Goal: Find specific page/section: Find specific page/section

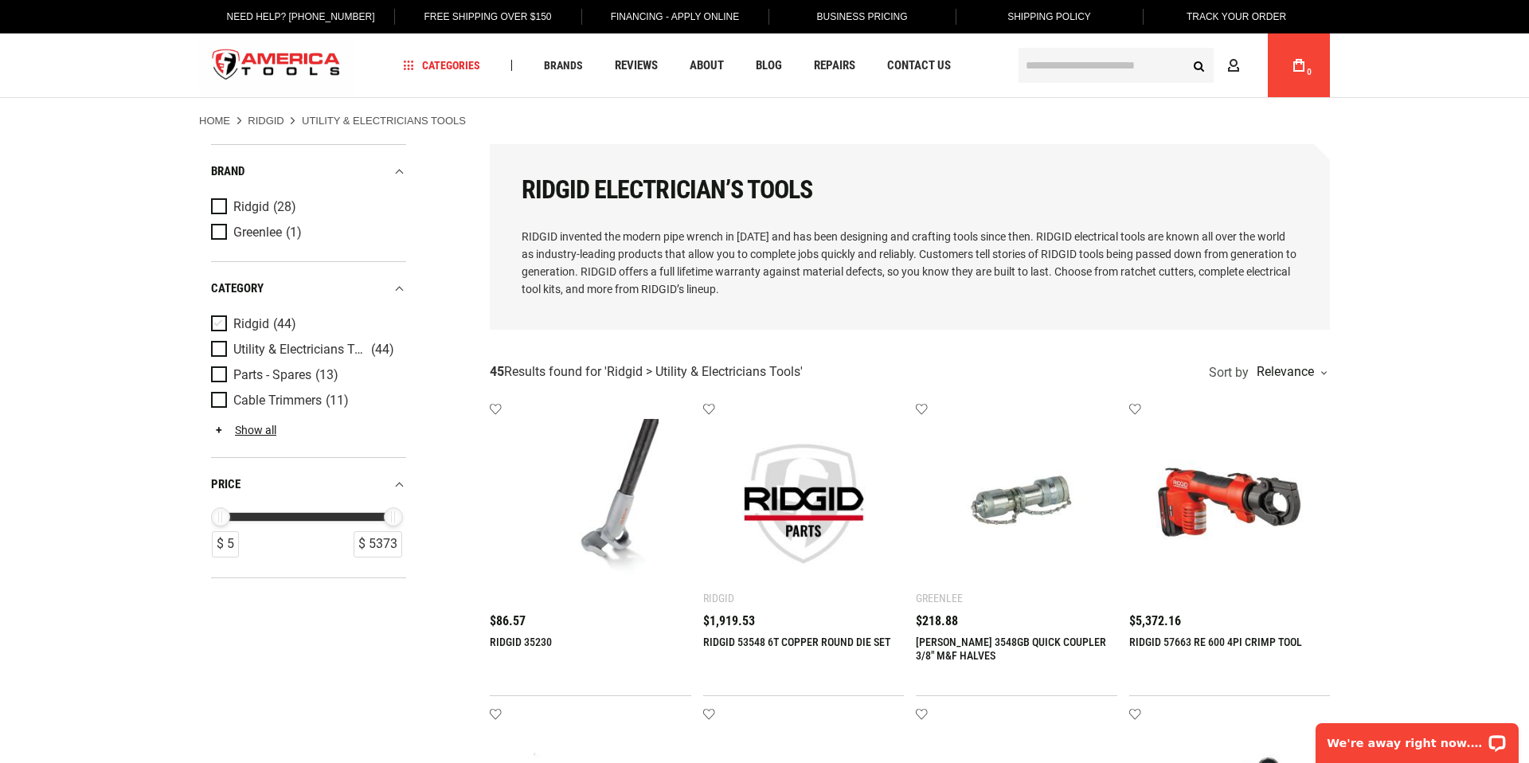
click at [216, 321] on span "Product Filters" at bounding box center [222, 324] width 22 height 18
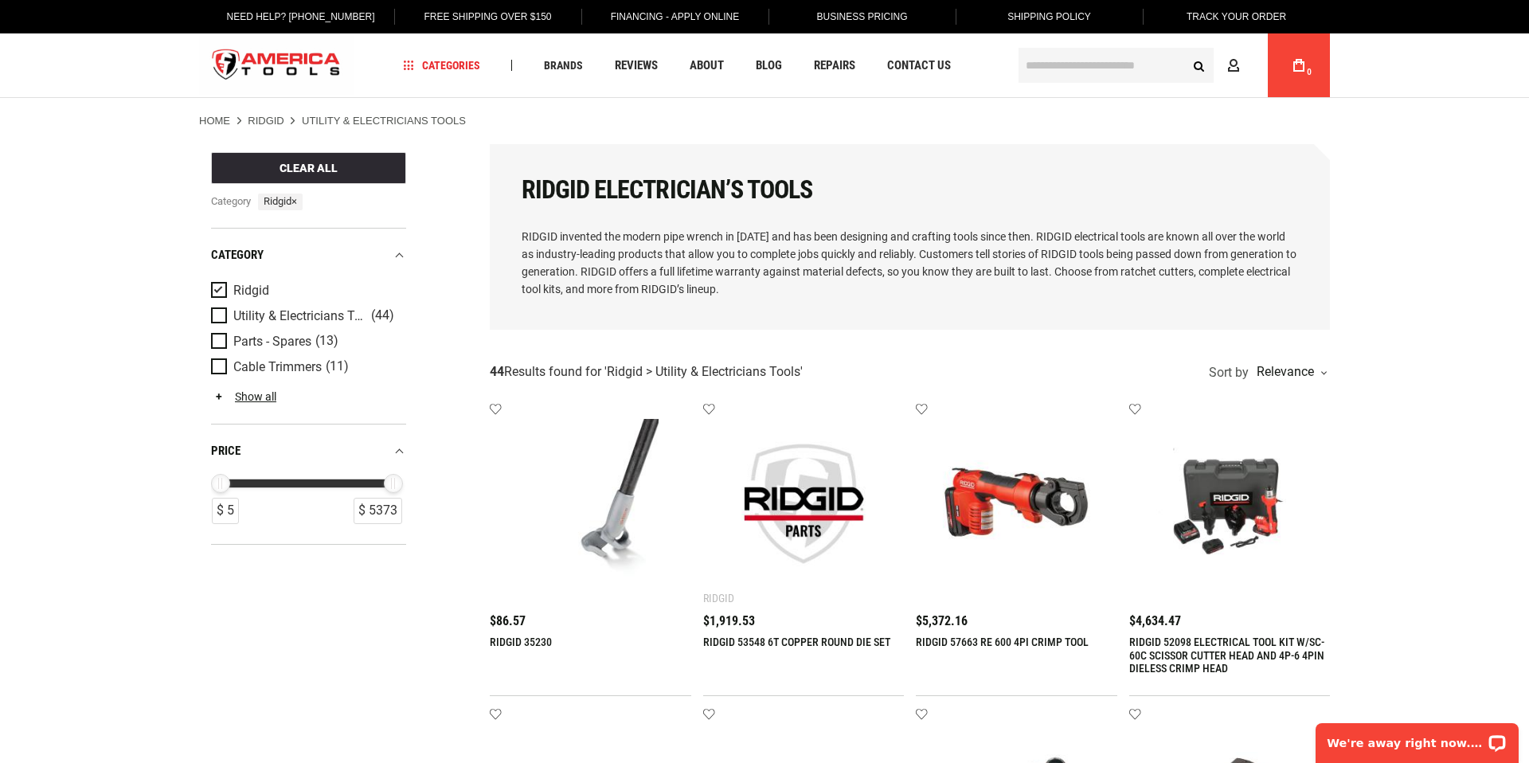
click at [263, 115] on link "Ridgid" at bounding box center [266, 121] width 37 height 14
click at [260, 121] on link "Ridgid" at bounding box center [266, 121] width 37 height 14
click at [291, 57] on img "store logo" at bounding box center [276, 66] width 154 height 60
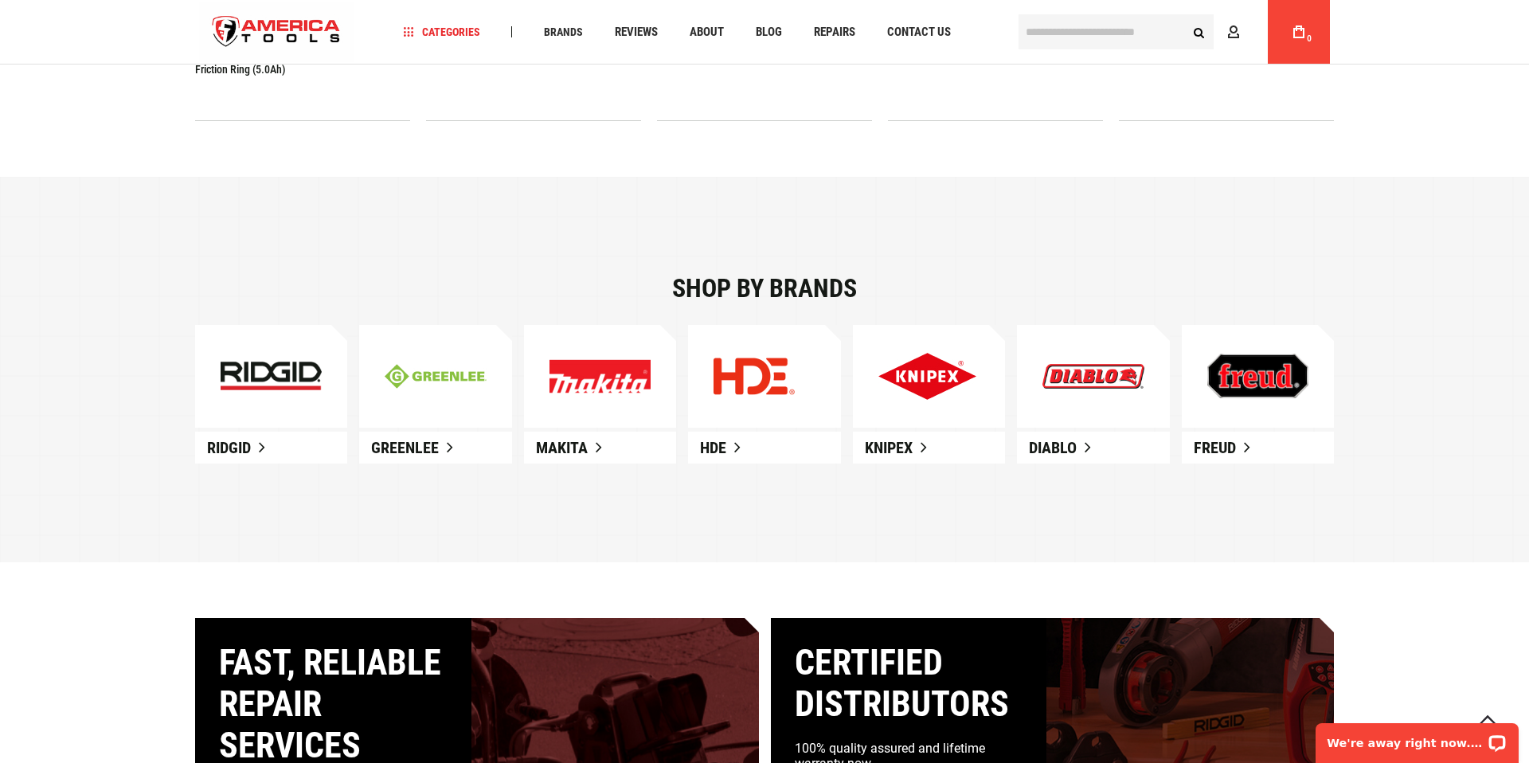
scroll to position [923, 0]
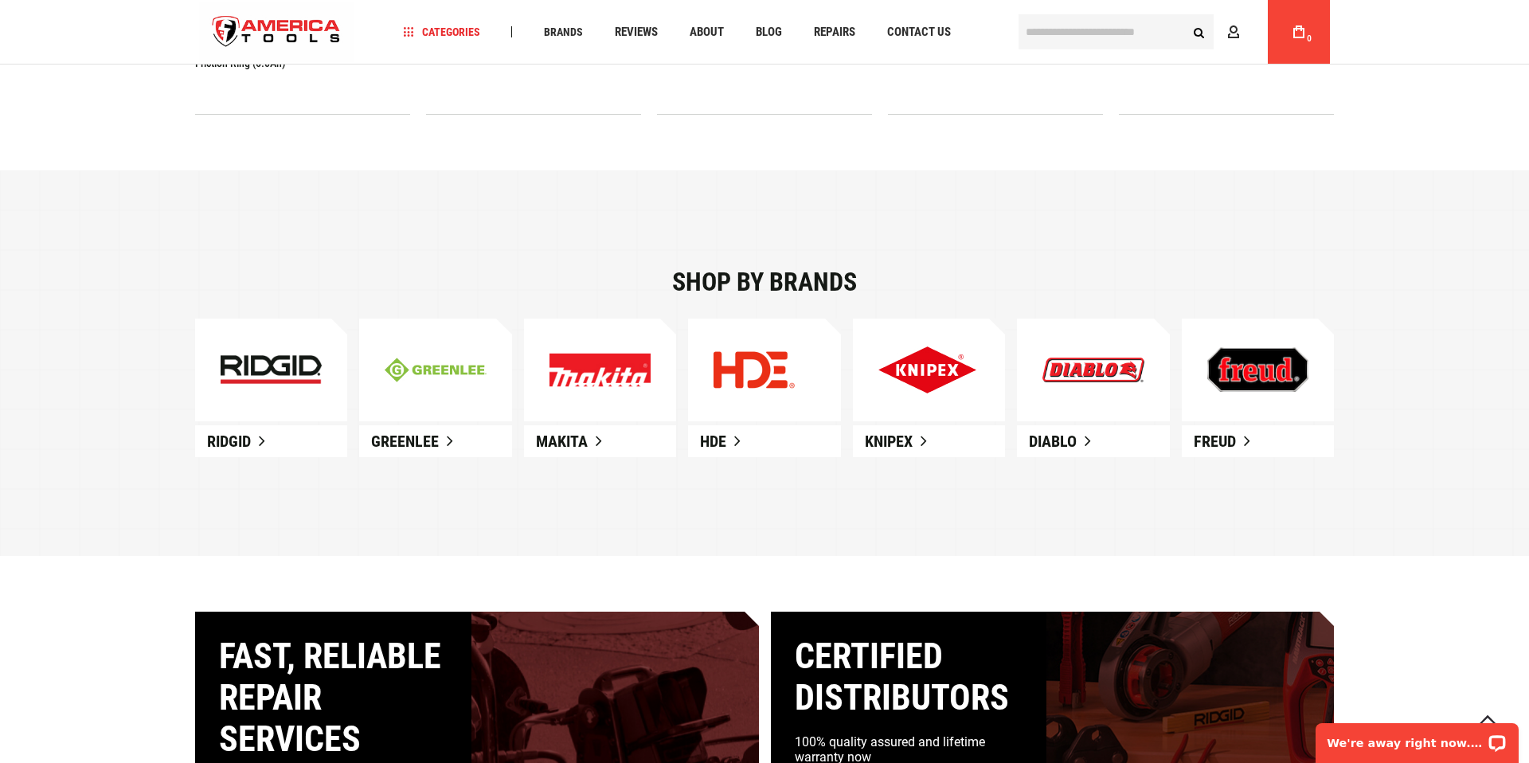
click at [297, 365] on img at bounding box center [271, 369] width 101 height 29
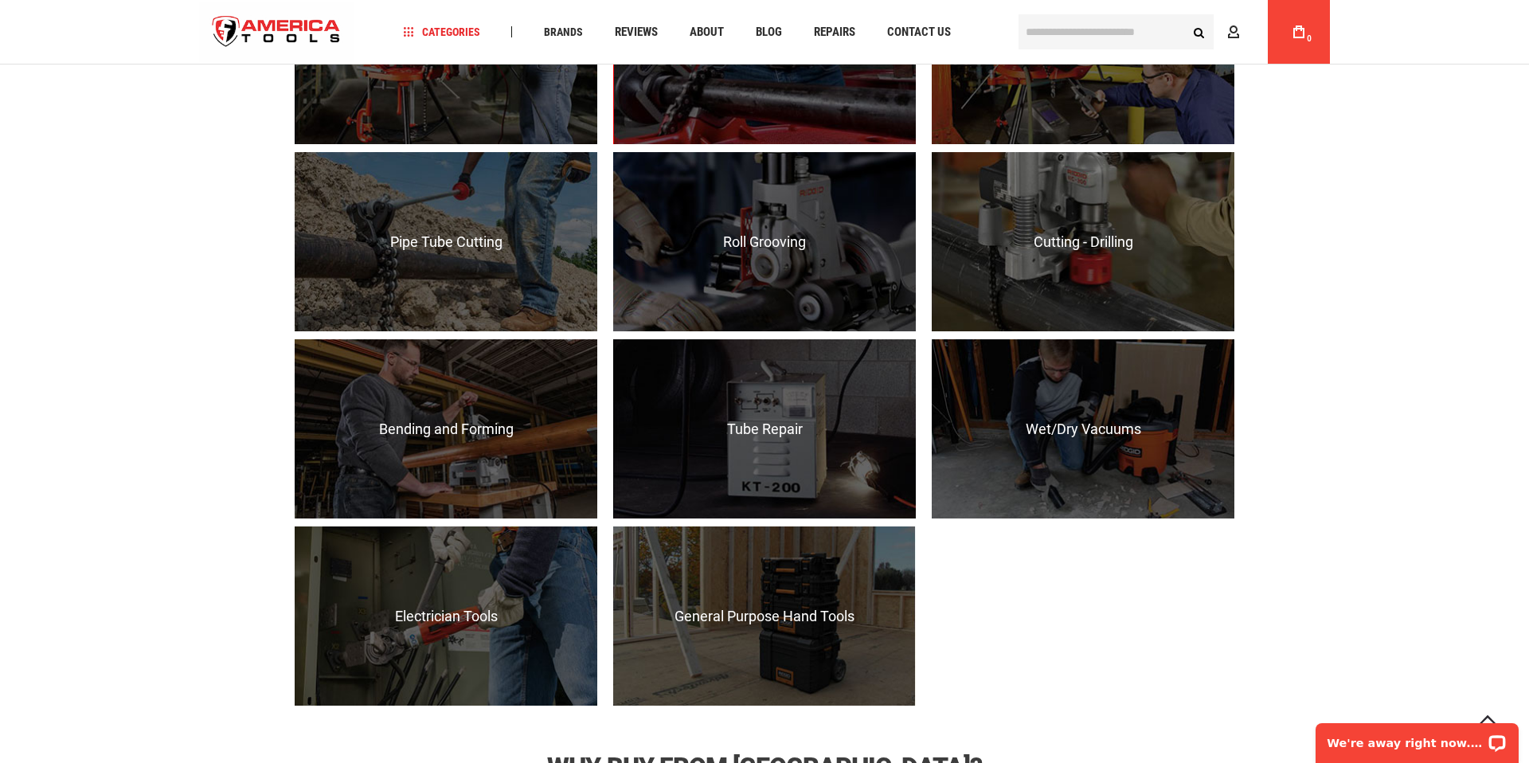
scroll to position [1484, 0]
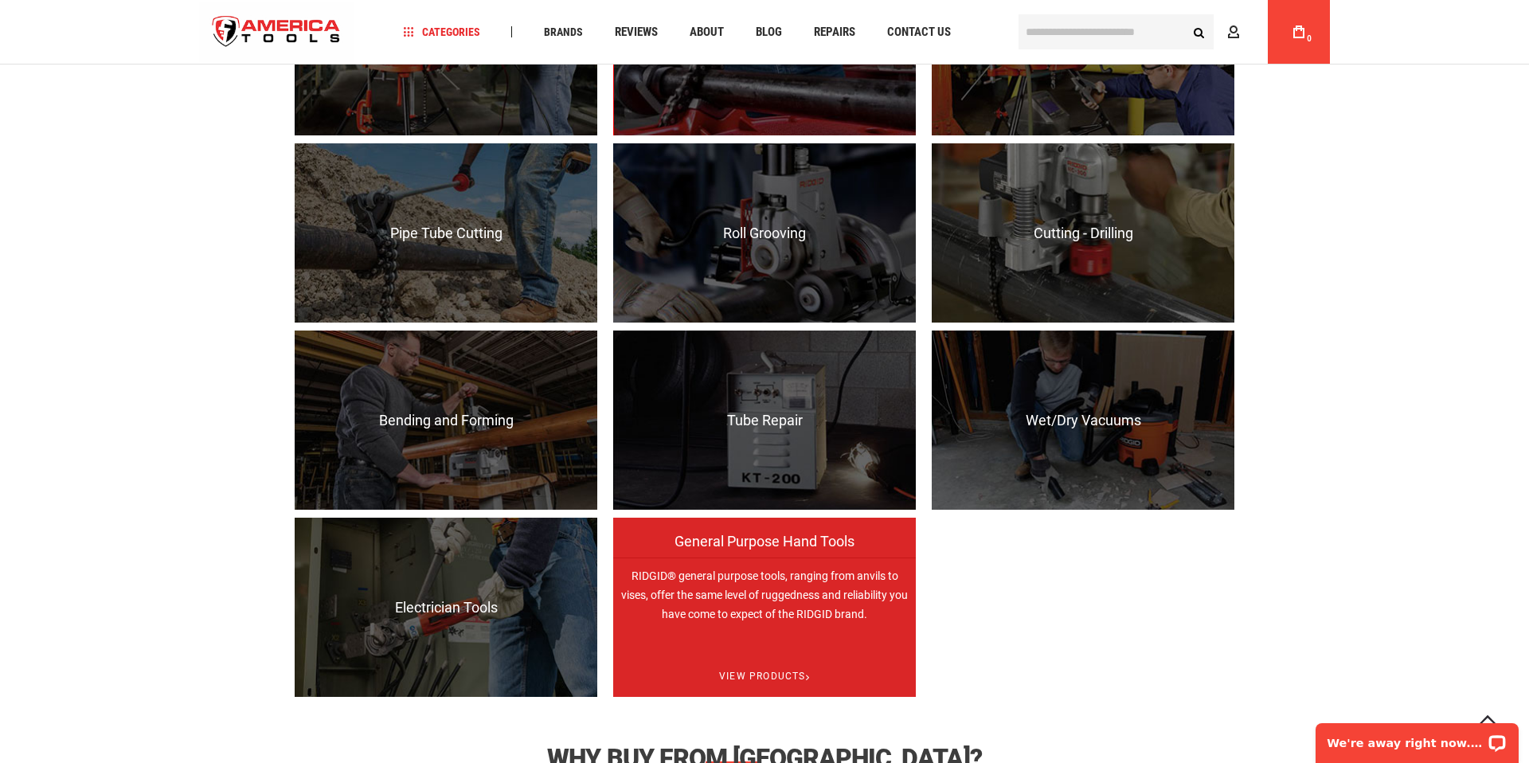
click at [779, 633] on p "RIDGID® general purpose tools, ranging from anvils to vises, offer the same lev…" at bounding box center [764, 646] width 303 height 179
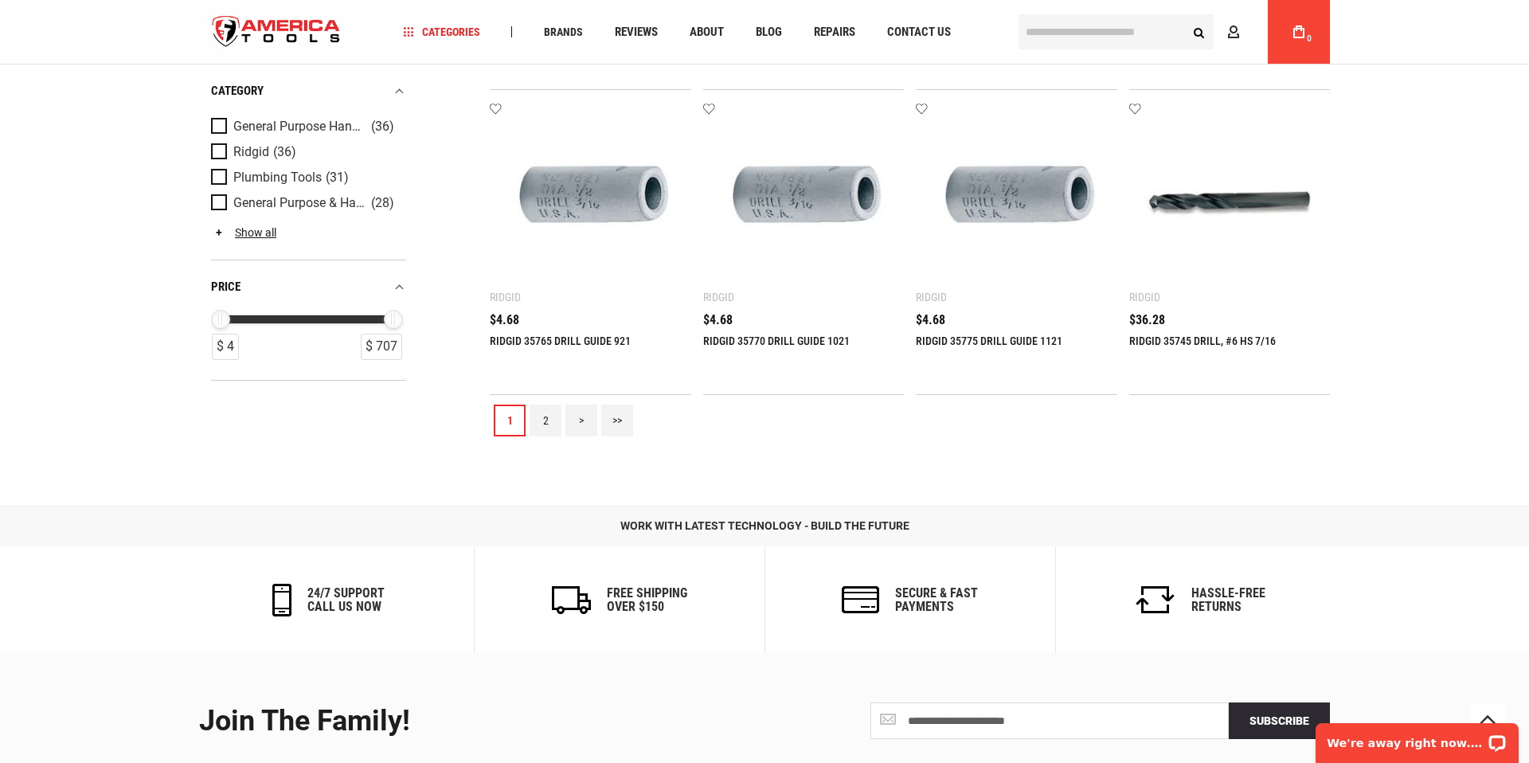
scroll to position [1675, 0]
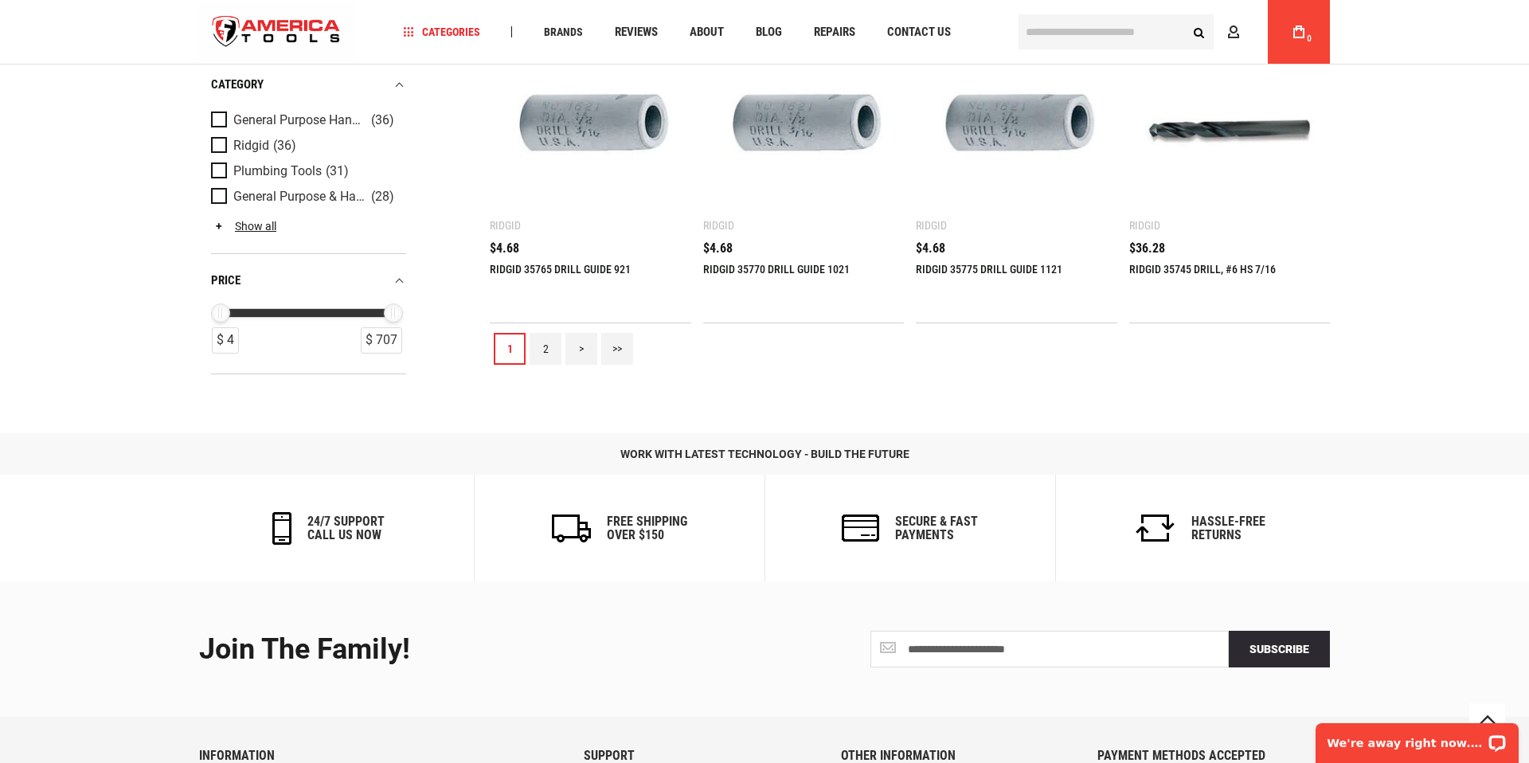
click at [545, 342] on link "2" at bounding box center [545, 349] width 32 height 32
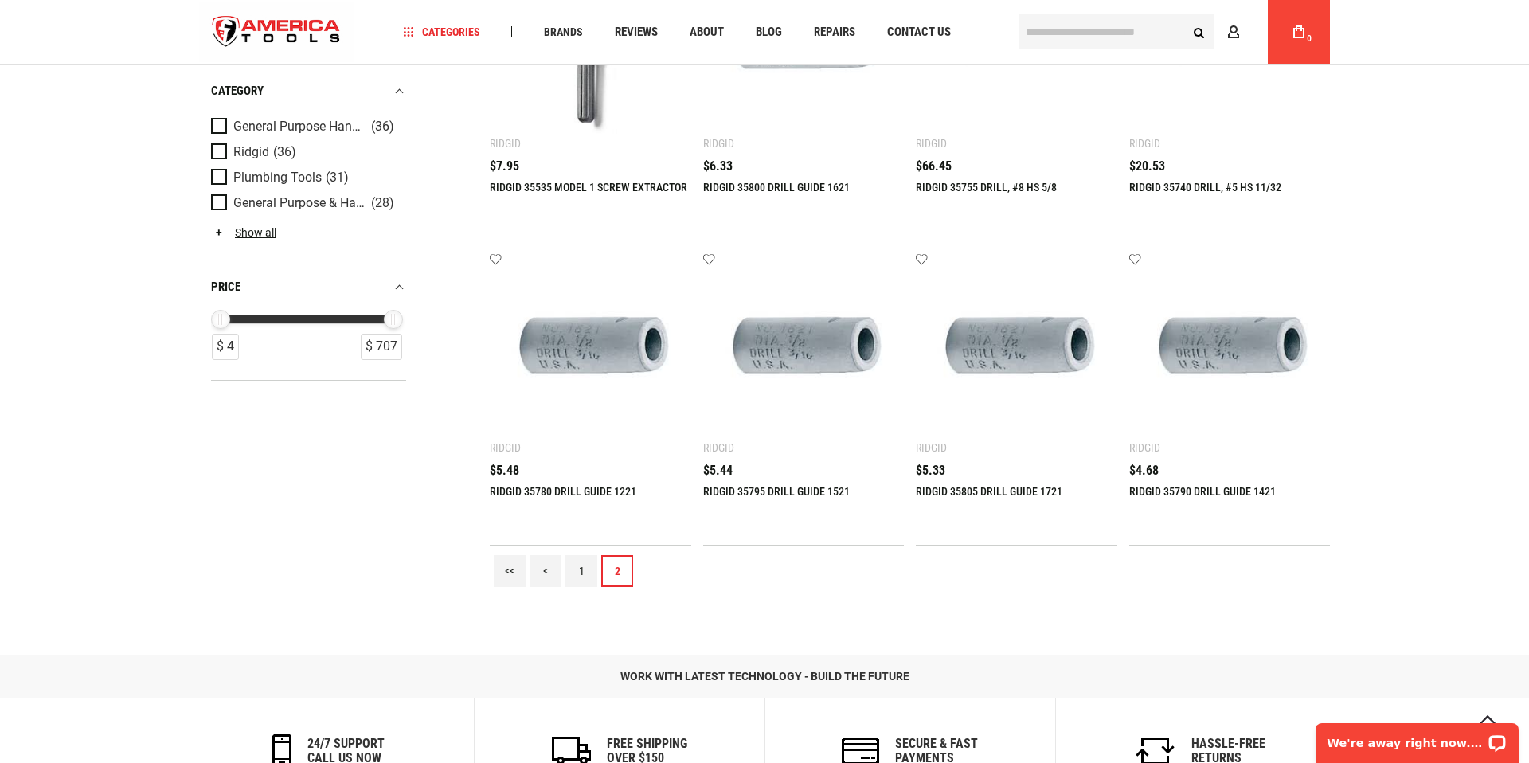
scroll to position [874, 0]
